Goal: Task Accomplishment & Management: Use online tool/utility

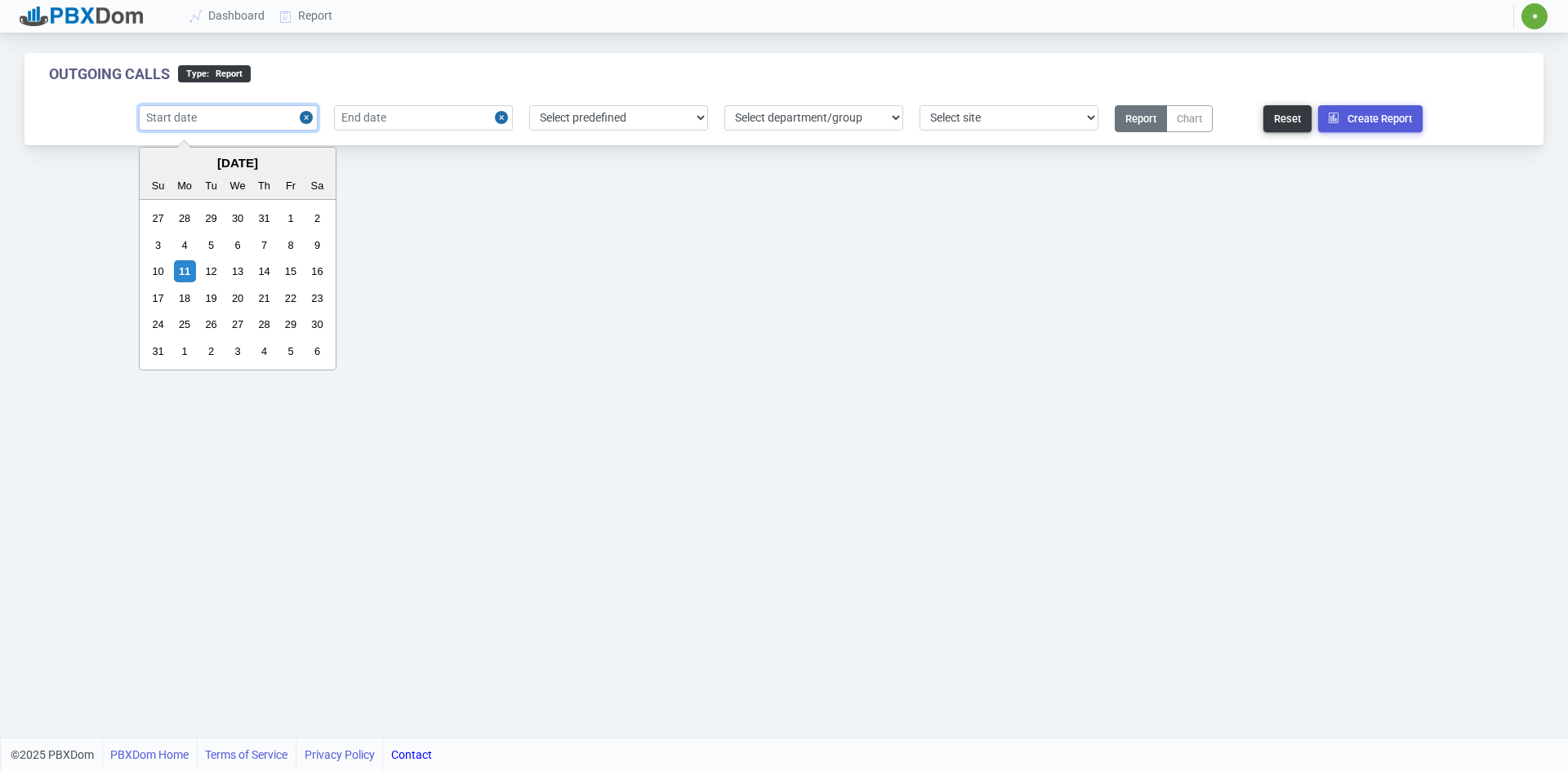
click at [213, 117] on input "text" at bounding box center [228, 117] width 179 height 25
click at [191, 269] on div "11" at bounding box center [184, 271] width 22 height 22
type input "[DATE]"
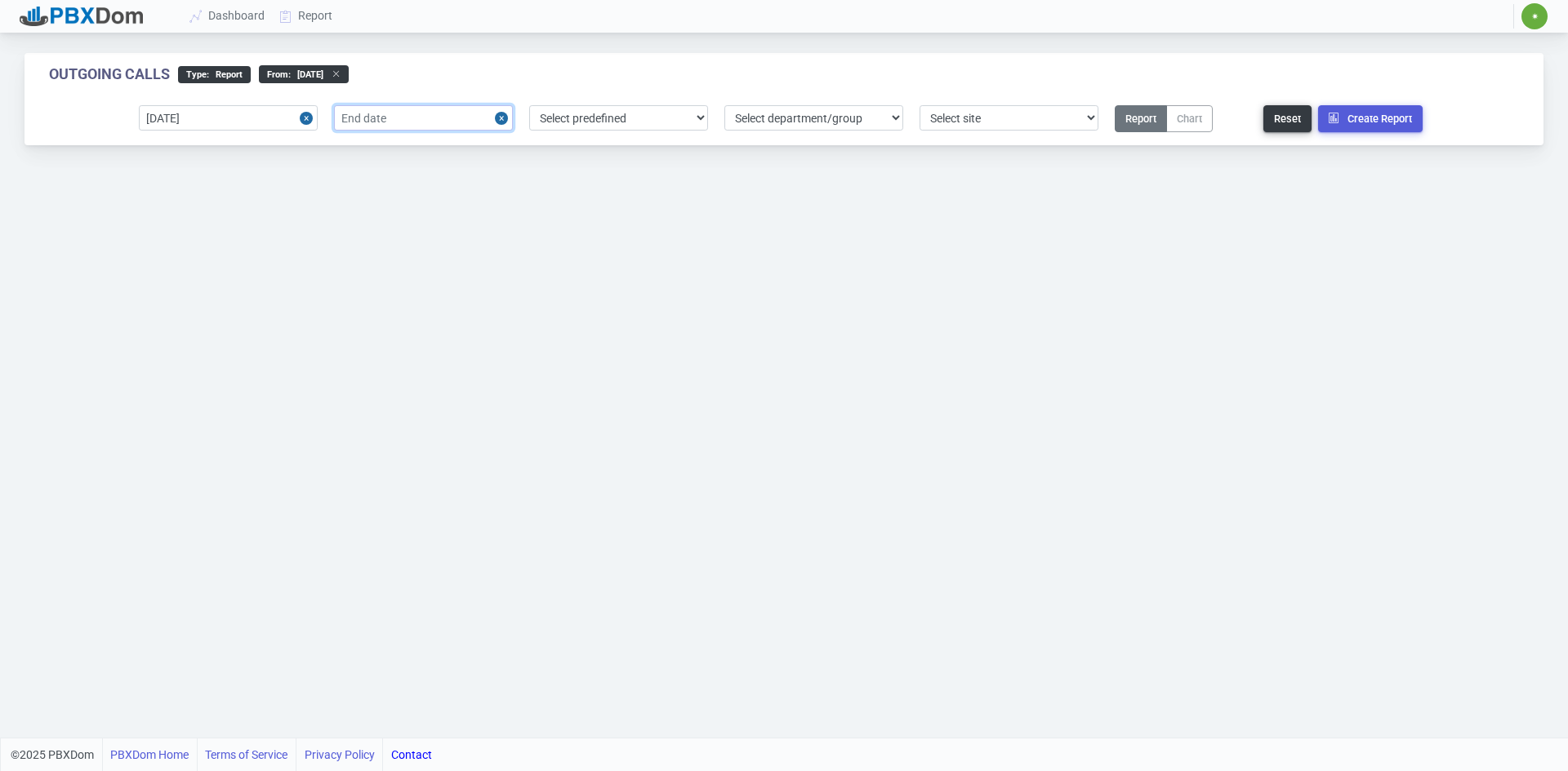
click at [413, 118] on input "text" at bounding box center [423, 117] width 179 height 25
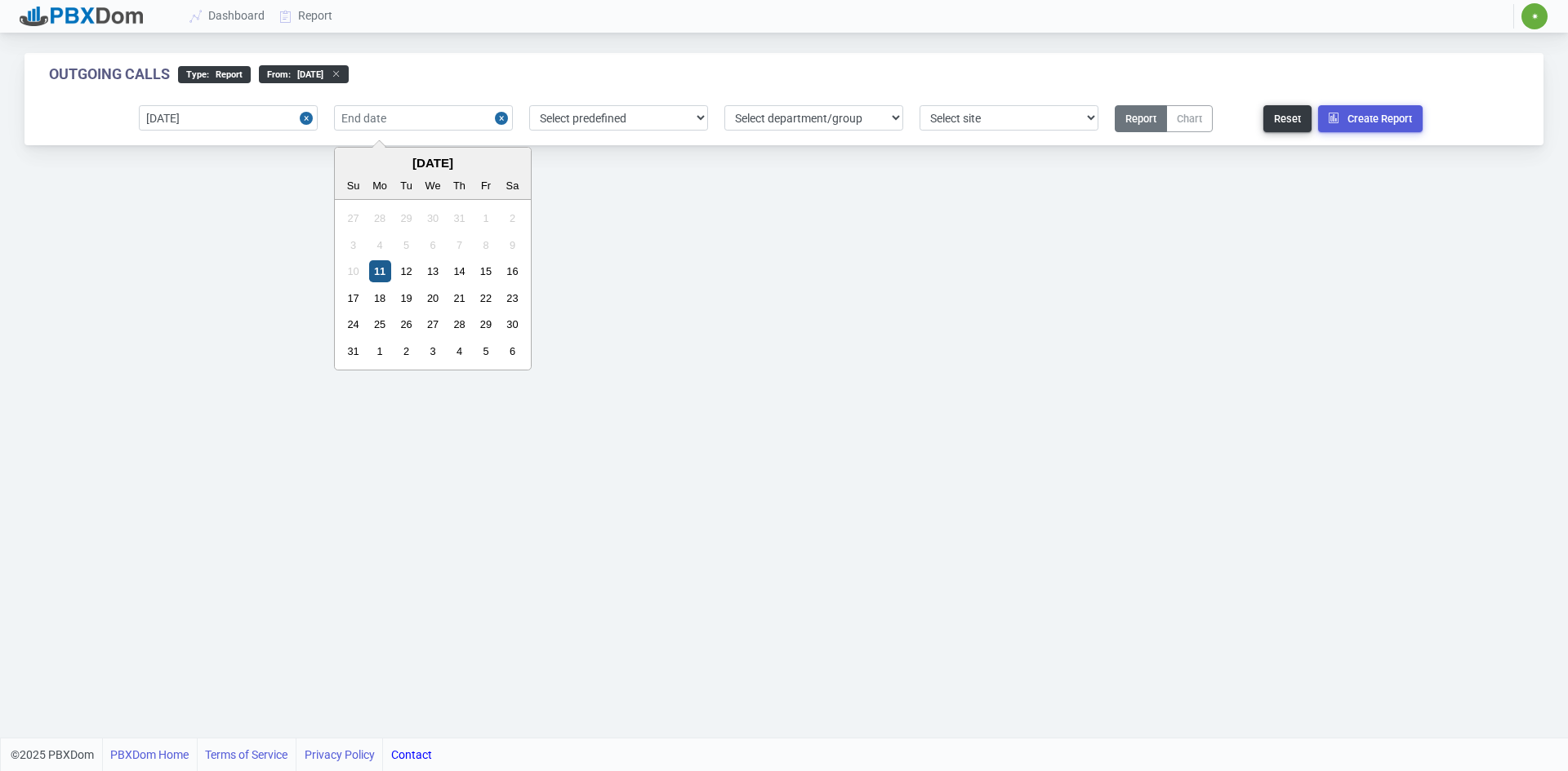
click at [382, 271] on div "11" at bounding box center [379, 271] width 22 height 22
type input "[DATE]"
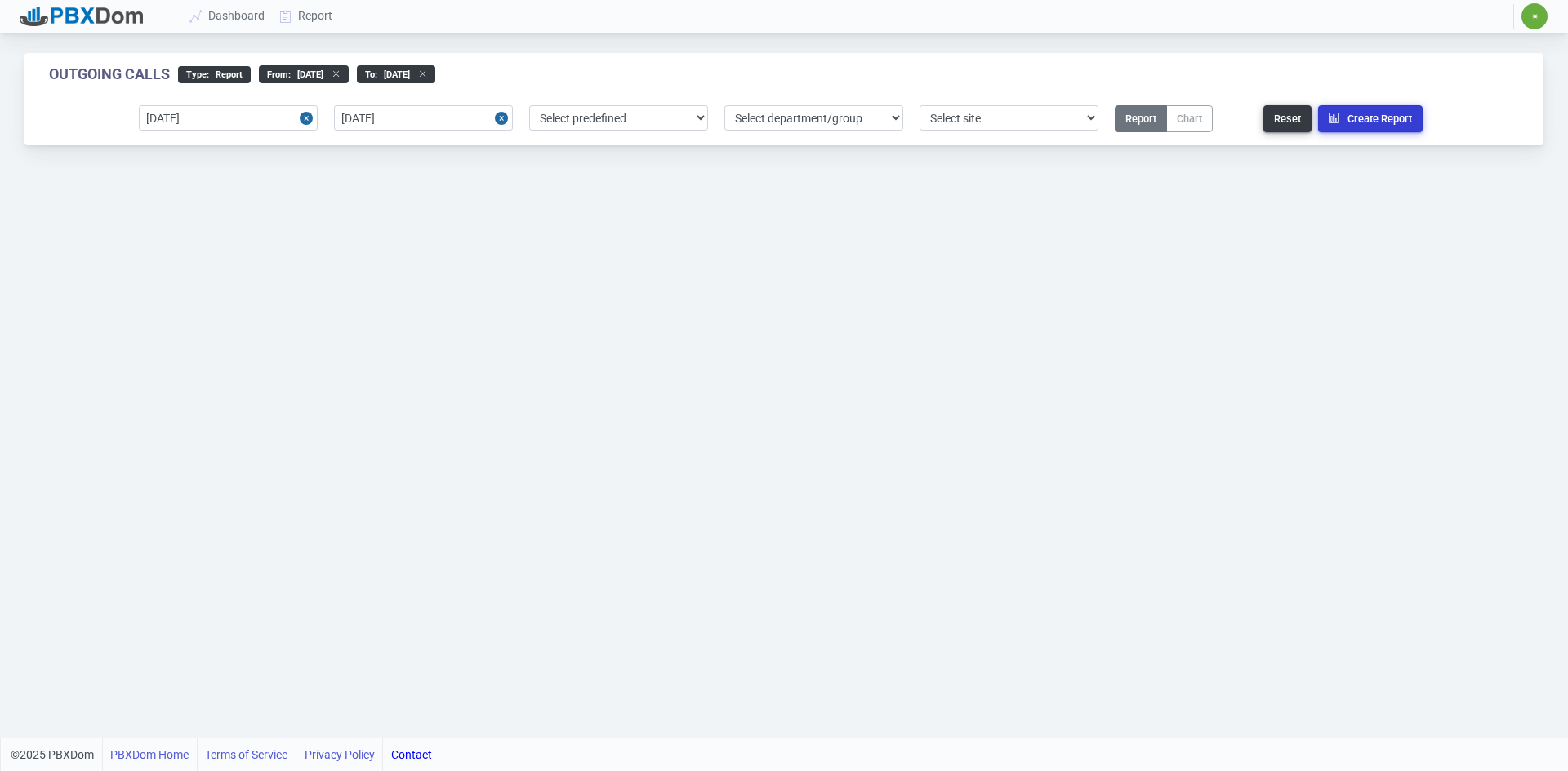
click at [1386, 120] on button "Create Report" at bounding box center [1370, 118] width 104 height 27
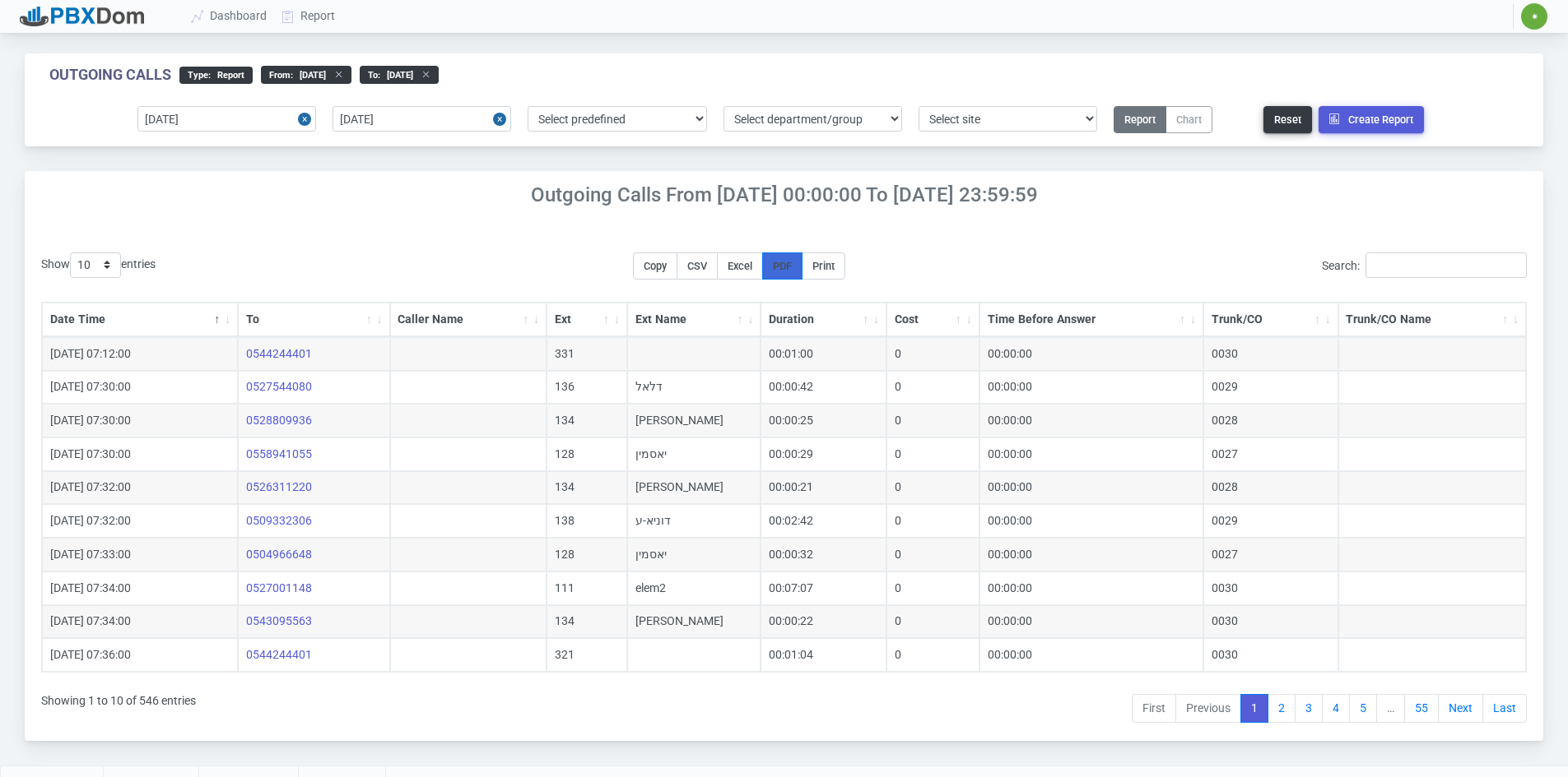
click at [791, 263] on span "PDF" at bounding box center [783, 266] width 19 height 12
click at [752, 267] on span "Excel" at bounding box center [740, 266] width 24 height 12
